Goal: Task Accomplishment & Management: Manage account settings

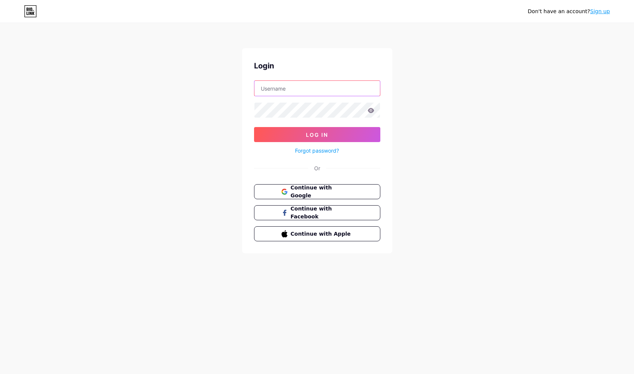
type input "[EMAIL_ADDRESS][DOMAIN_NAME]"
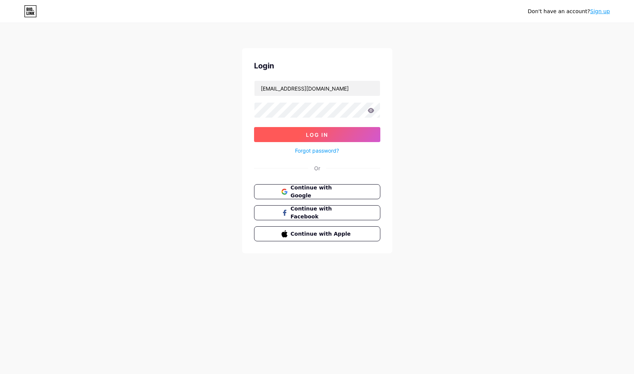
click at [346, 135] on button "Log In" at bounding box center [317, 134] width 126 height 15
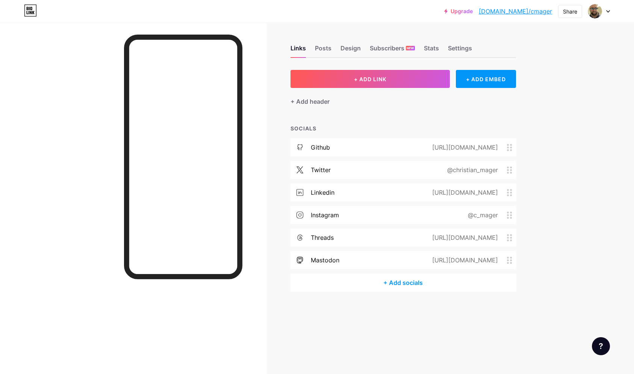
click at [408, 285] on div "+ Add socials" at bounding box center [404, 283] width 226 height 18
click at [301, 99] on input "text" at bounding box center [293, 99] width 83 height 8
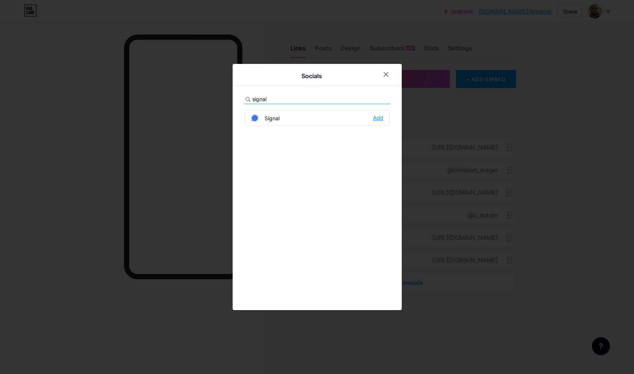
type input "signal"
click at [381, 119] on div "Add" at bounding box center [378, 118] width 10 height 8
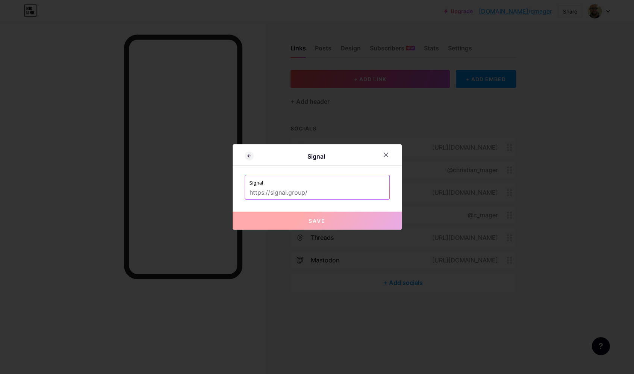
click at [309, 191] on input "text" at bounding box center [317, 193] width 135 height 13
click at [295, 182] on label "Signal" at bounding box center [317, 180] width 135 height 11
click at [315, 193] on input "text" at bounding box center [317, 193] width 135 height 13
click at [316, 185] on label "Signal" at bounding box center [317, 180] width 135 height 11
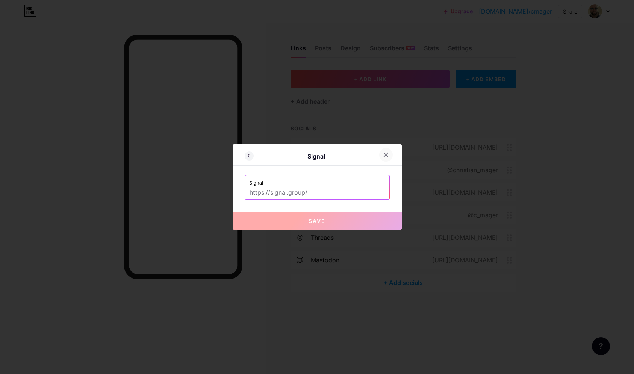
click at [388, 152] on div at bounding box center [386, 155] width 14 height 14
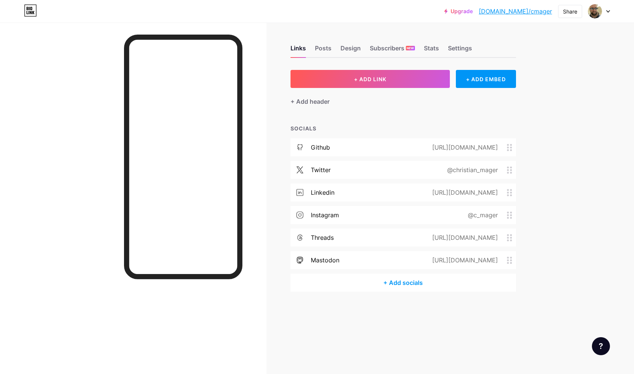
click at [593, 182] on div "Upgrade [DOMAIN_NAME]/cmager... [DOMAIN_NAME]/cmager Share Switch accounts cmag…" at bounding box center [317, 187] width 634 height 374
click at [403, 283] on div "+ Add socials" at bounding box center [404, 283] width 226 height 18
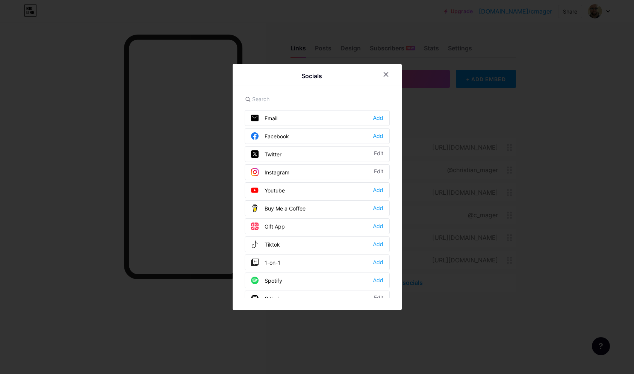
click at [276, 96] on input "text" at bounding box center [293, 99] width 83 height 8
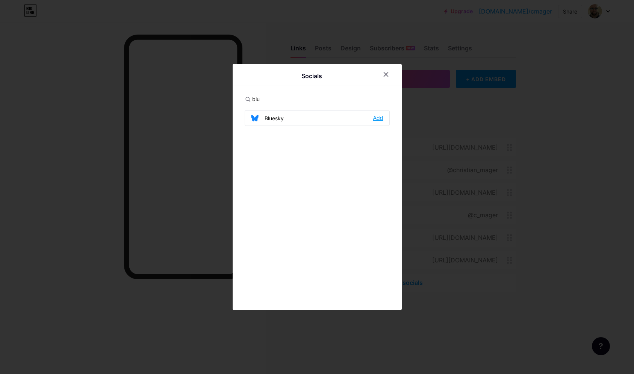
type input "blu"
click at [375, 118] on div "Add" at bounding box center [378, 118] width 10 height 8
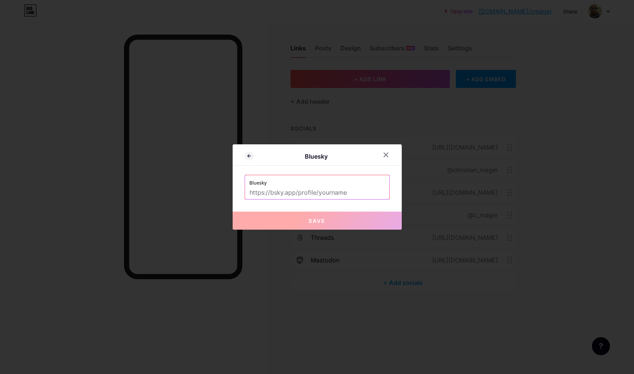
click at [344, 190] on input "text" at bounding box center [317, 193] width 135 height 13
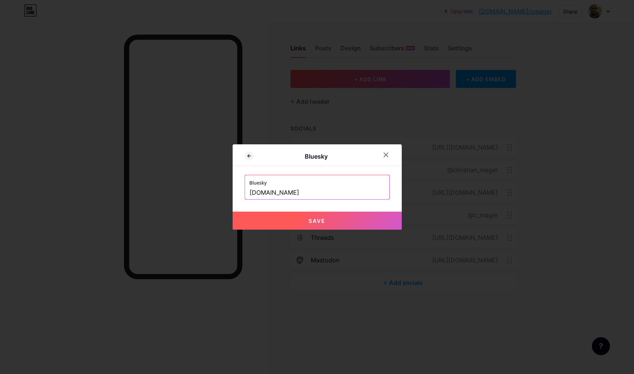
type input "[DOMAIN_NAME]"
type input "h"
paste input "[DOMAIN_NAME]"
type input "[URL][DOMAIN_NAME][DOMAIN_NAME]"
click at [365, 226] on button "Save" at bounding box center [317, 221] width 169 height 18
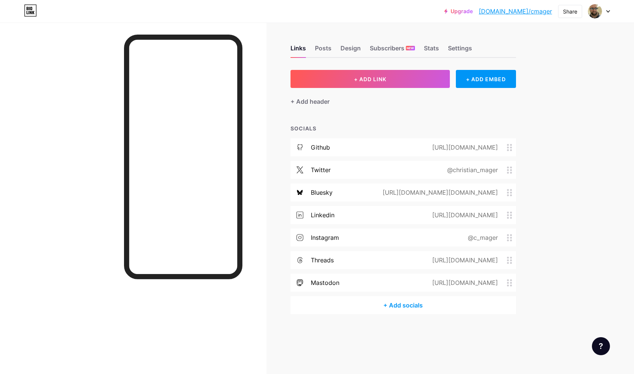
click at [557, 221] on div "Upgrade [DOMAIN_NAME]/cmager... [DOMAIN_NAME]/cmager Share Switch accounts cmag…" at bounding box center [317, 187] width 634 height 374
